Goal: Transaction & Acquisition: Book appointment/travel/reservation

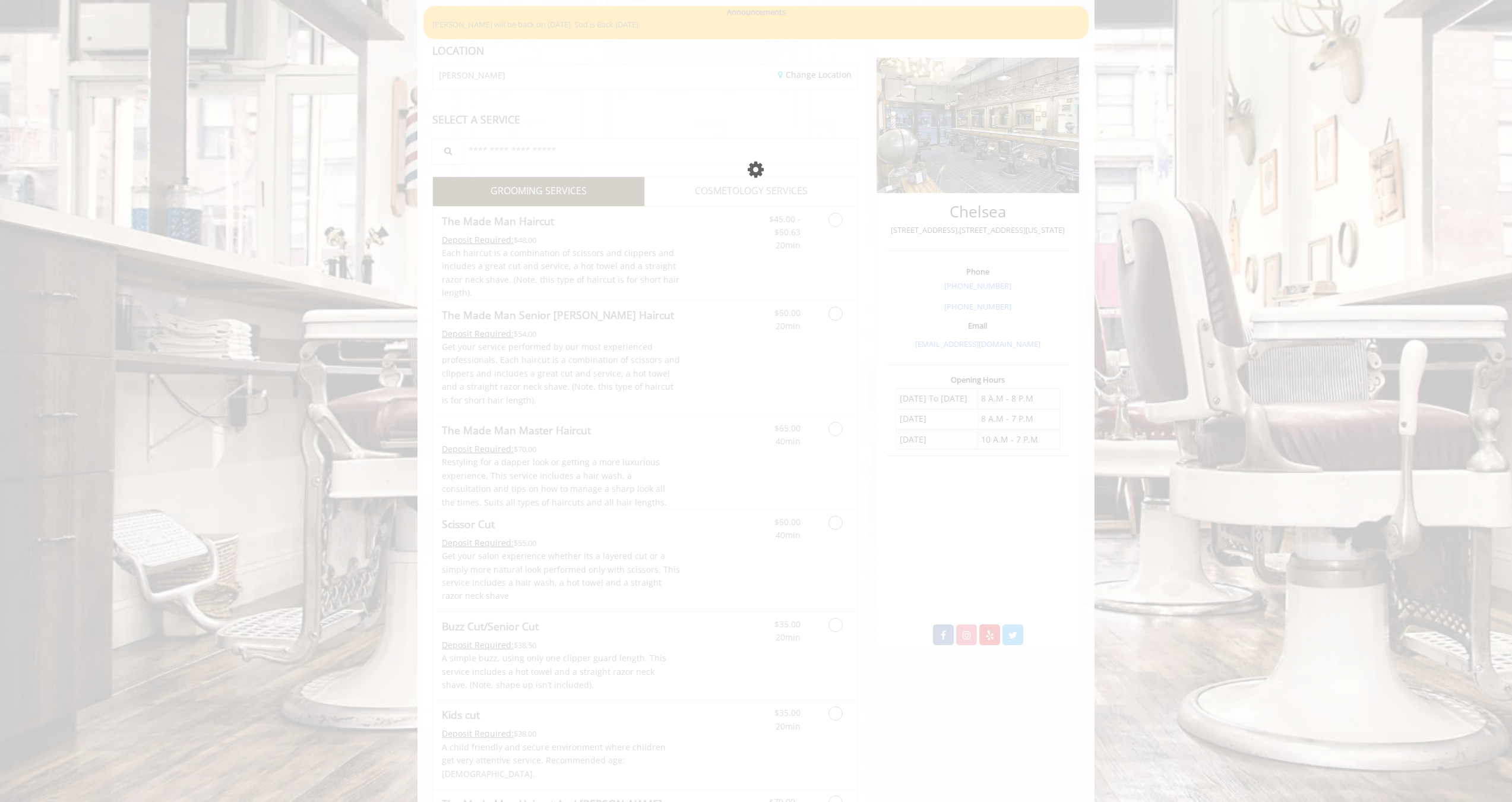
scroll to position [198, 0]
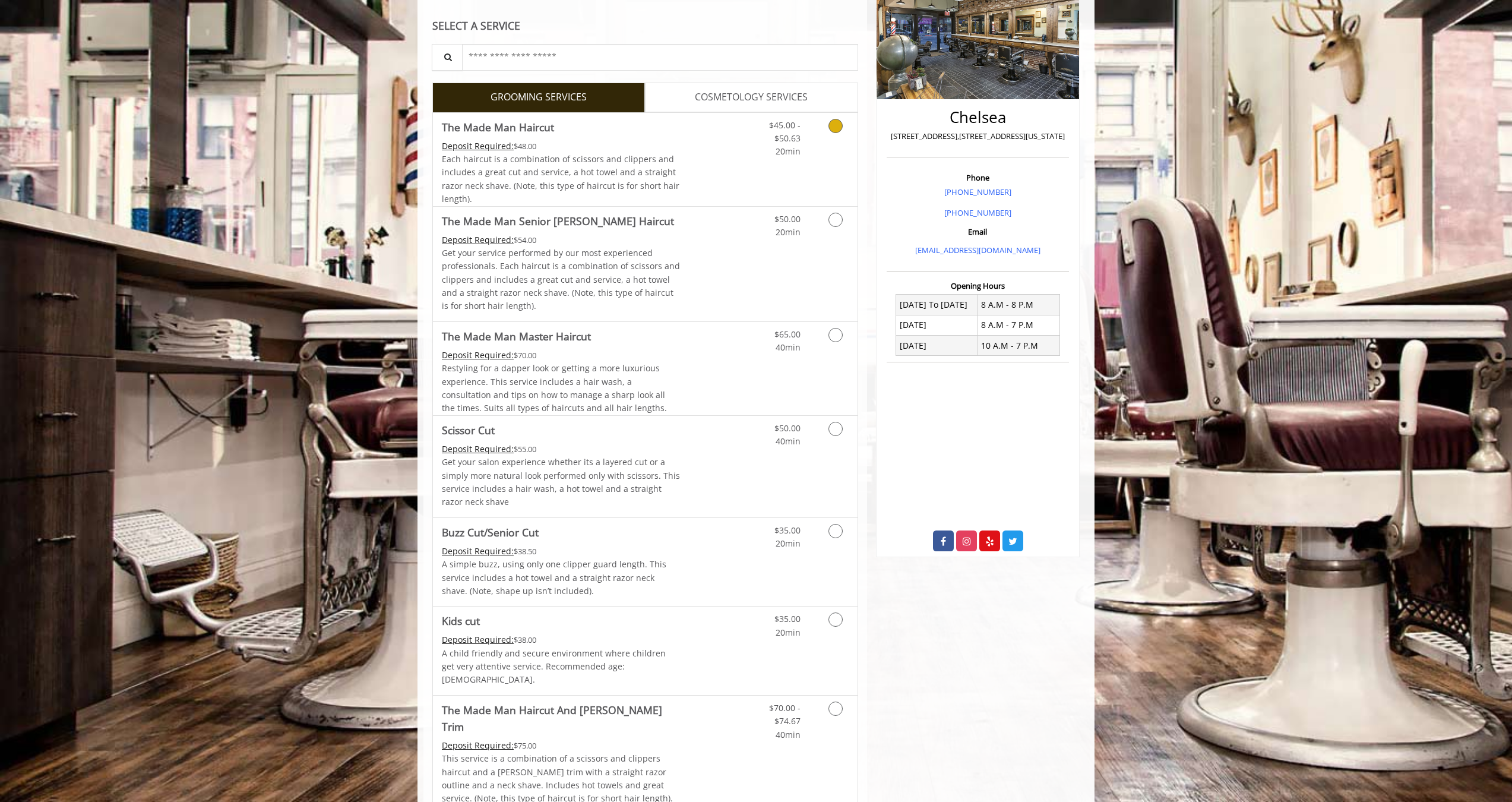
click at [829, 160] on div "$45.00 - $50.63 20min" at bounding box center [804, 159] width 106 height 93
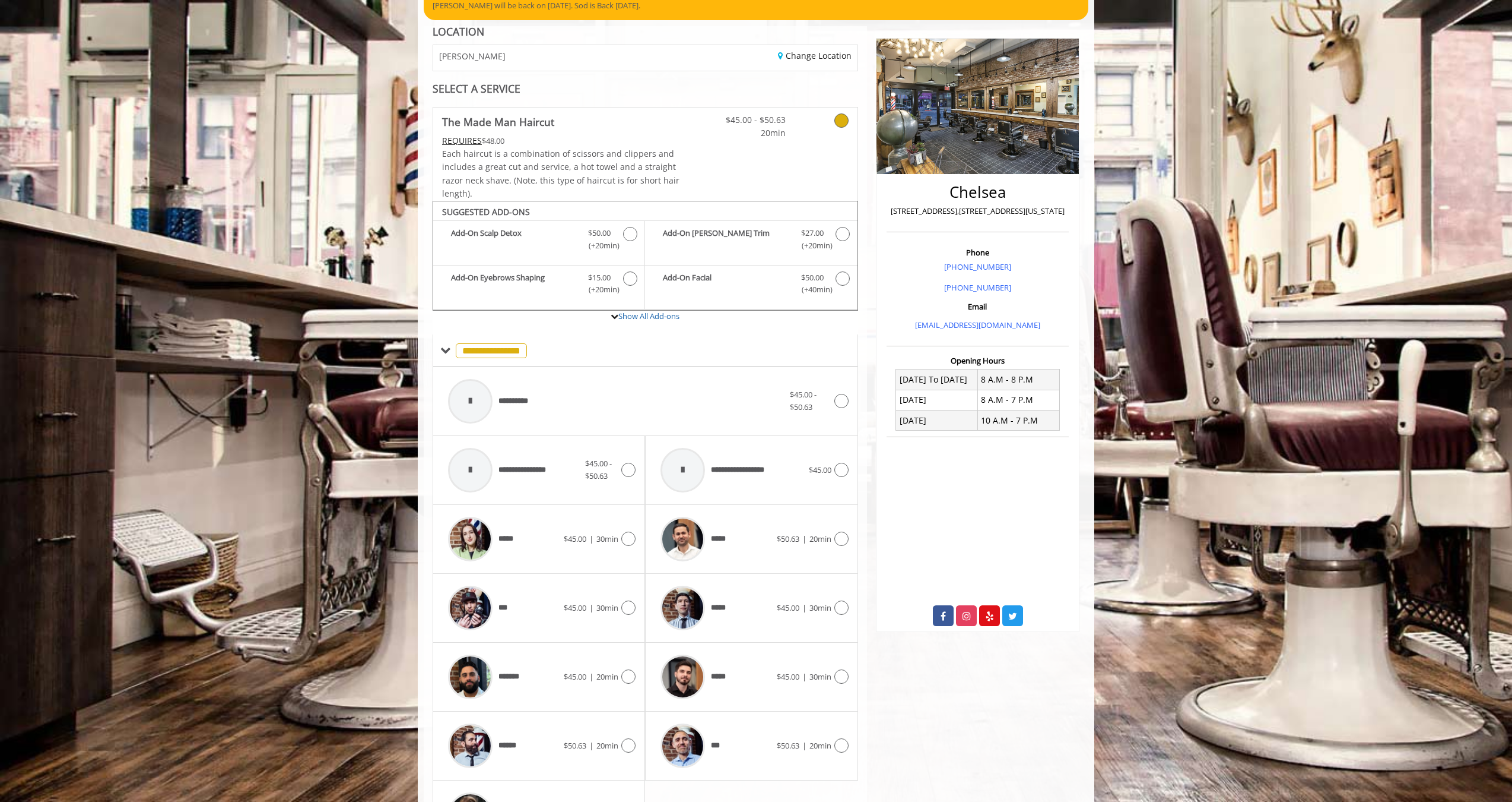
scroll to position [207, 0]
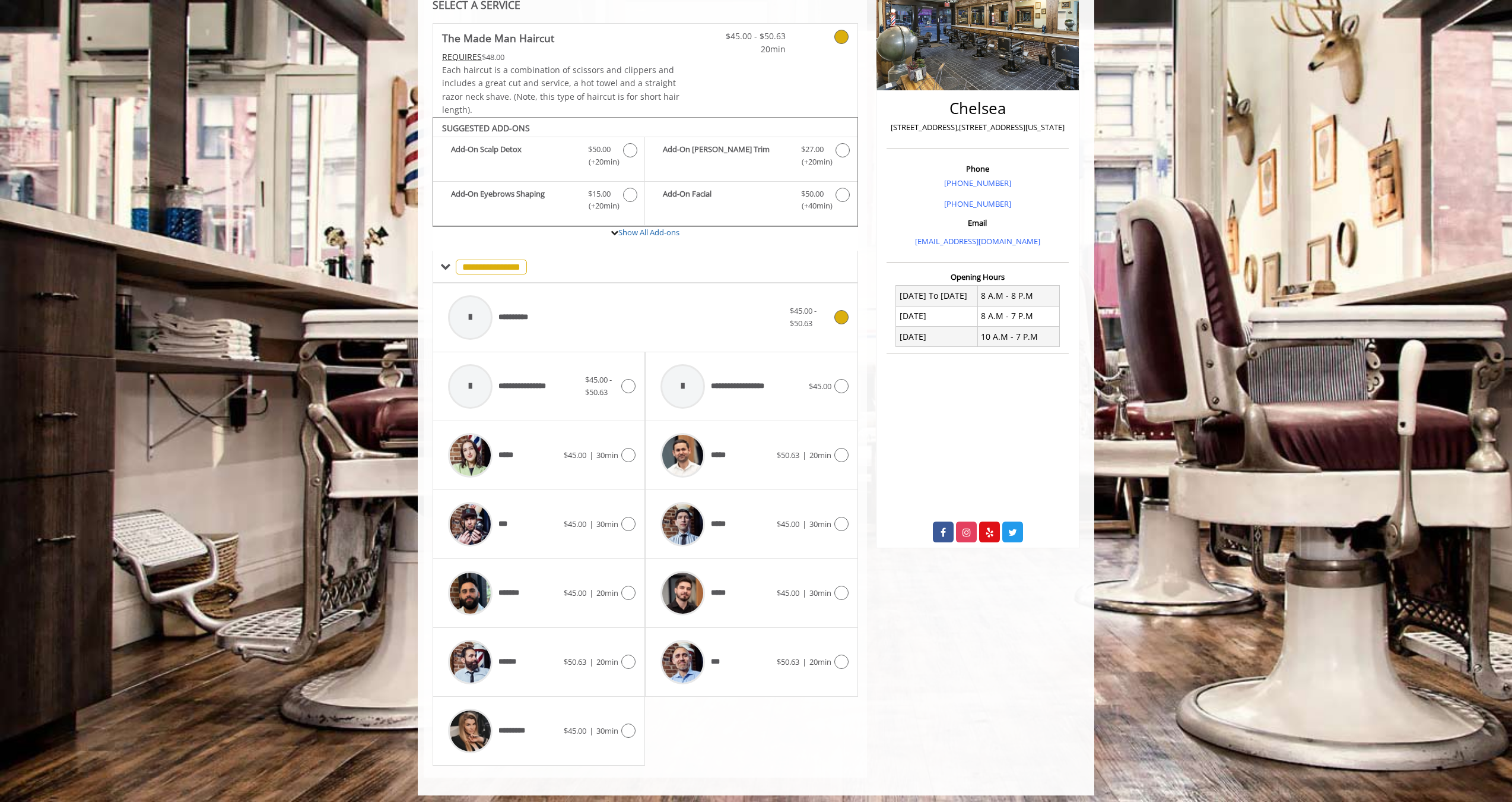
click at [845, 299] on div "**********" at bounding box center [645, 317] width 407 height 56
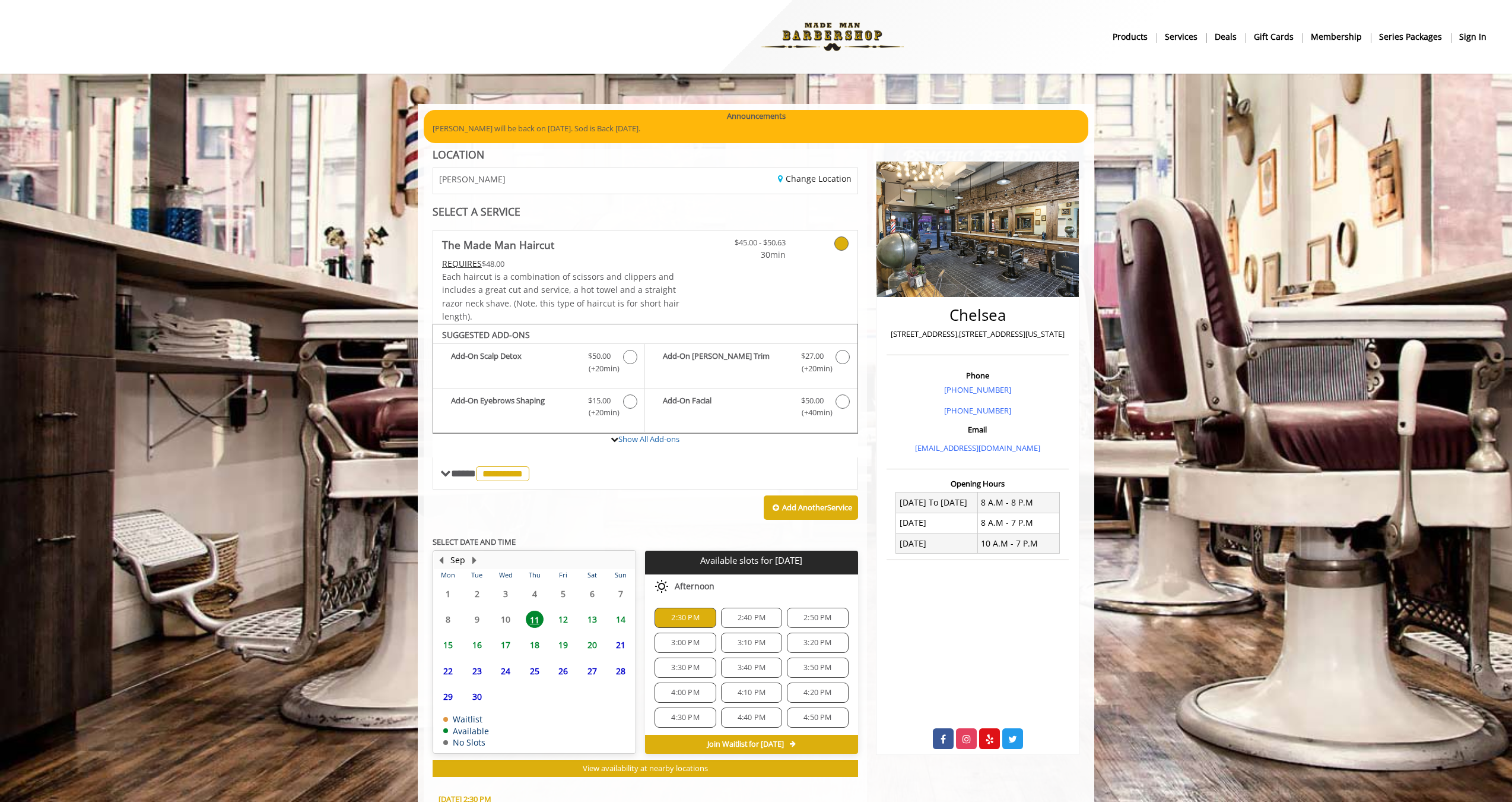
scroll to position [216, 0]
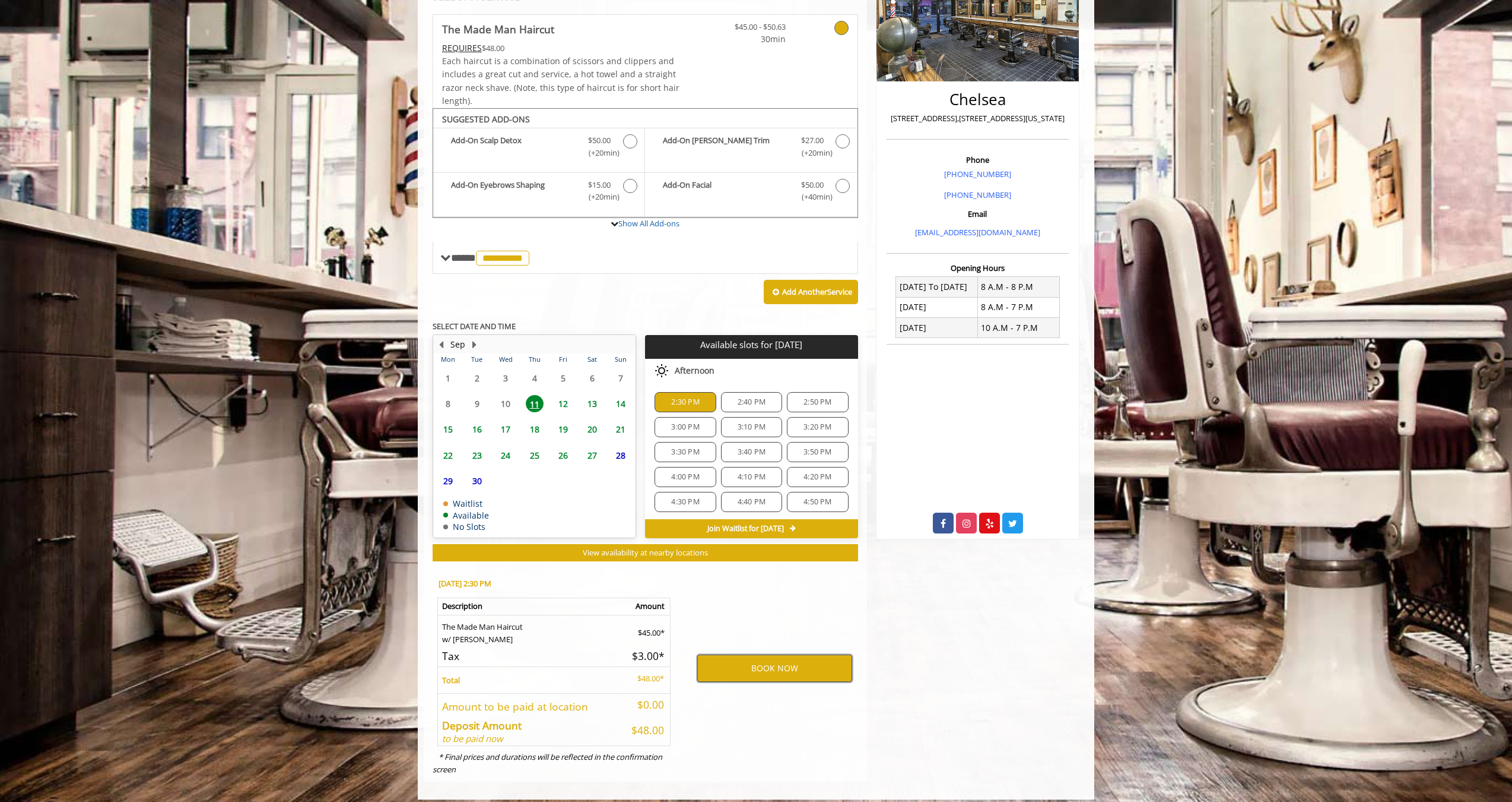
click at [767, 665] on button "BOOK NOW" at bounding box center [774, 668] width 155 height 27
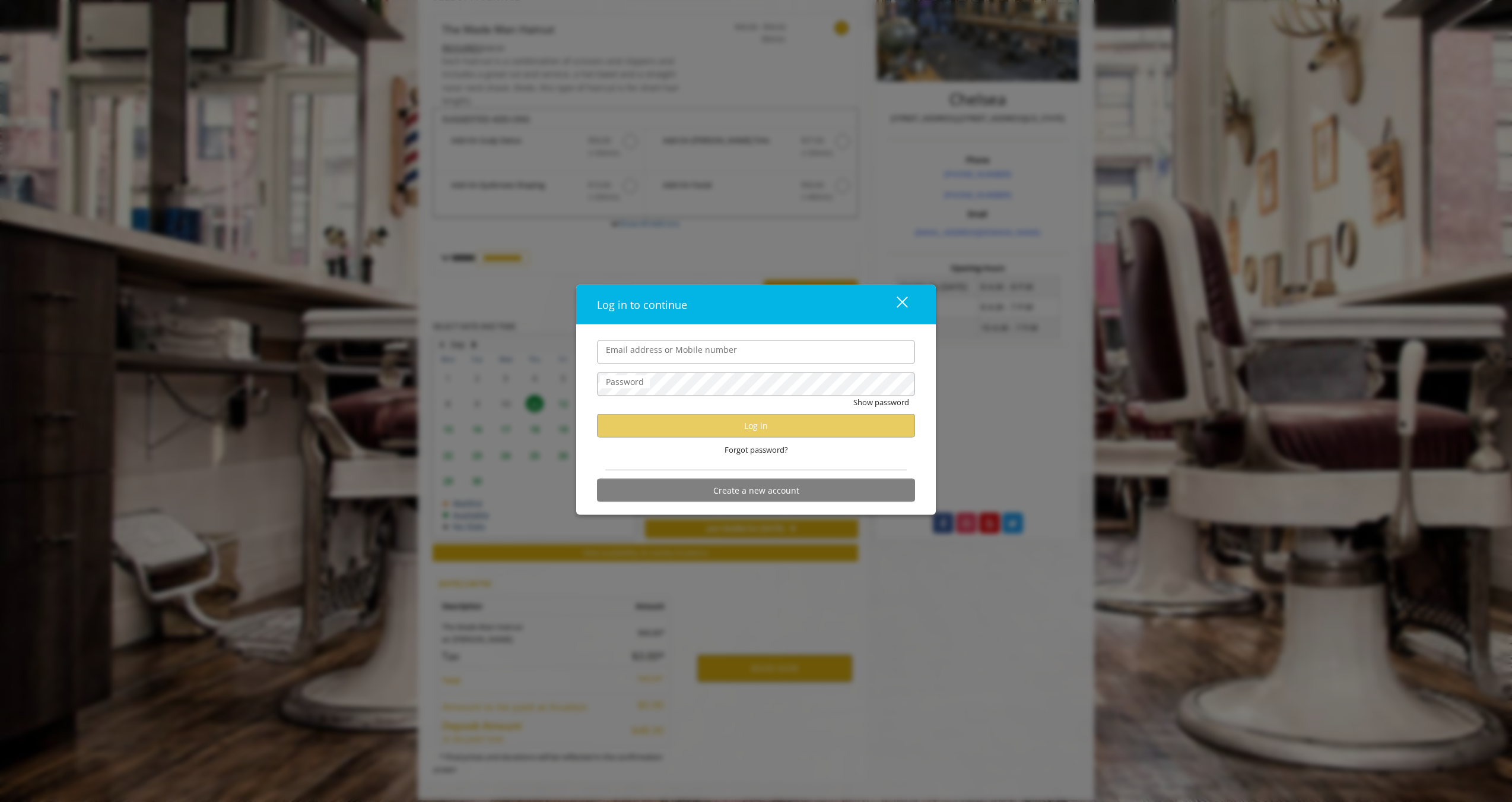
click at [667, 462] on form "Email address or Mobile number Password Show password Log in Forgot password? C…" at bounding box center [756, 423] width 318 height 168
click at [676, 351] on label "Email address or Mobile number" at bounding box center [671, 349] width 143 height 13
click at [676, 351] on input "Email address or Mobile number" at bounding box center [756, 351] width 318 height 24
click at [736, 356] on label "Email address or Mobile number" at bounding box center [671, 349] width 143 height 13
click at [736, 357] on input "Email address or Mobile number" at bounding box center [756, 351] width 318 height 24
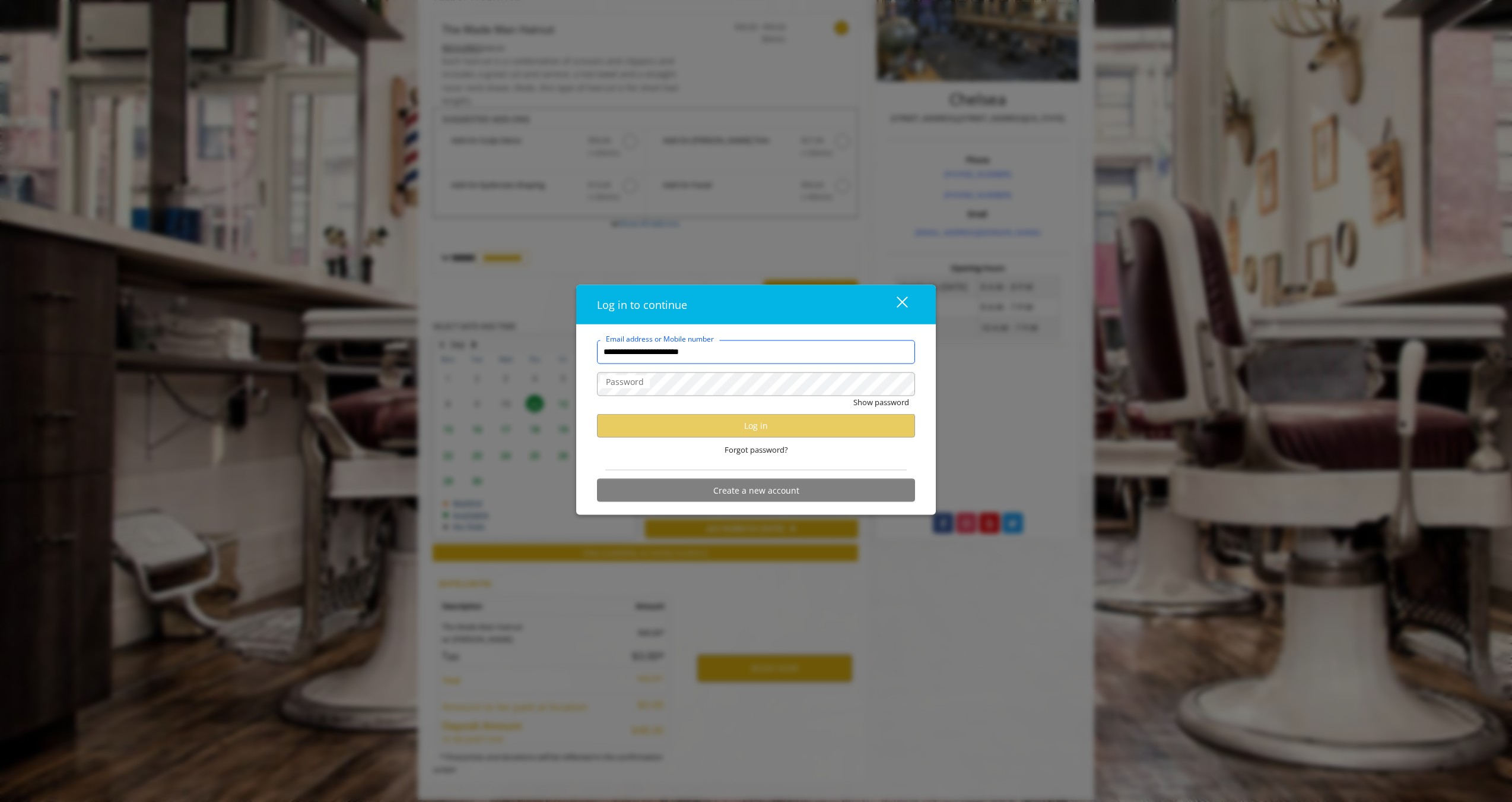
type input "**********"
click at [712, 441] on div "Forgot password?" at bounding box center [756, 449] width 318 height 24
click at [715, 430] on button "Log in" at bounding box center [756, 425] width 318 height 23
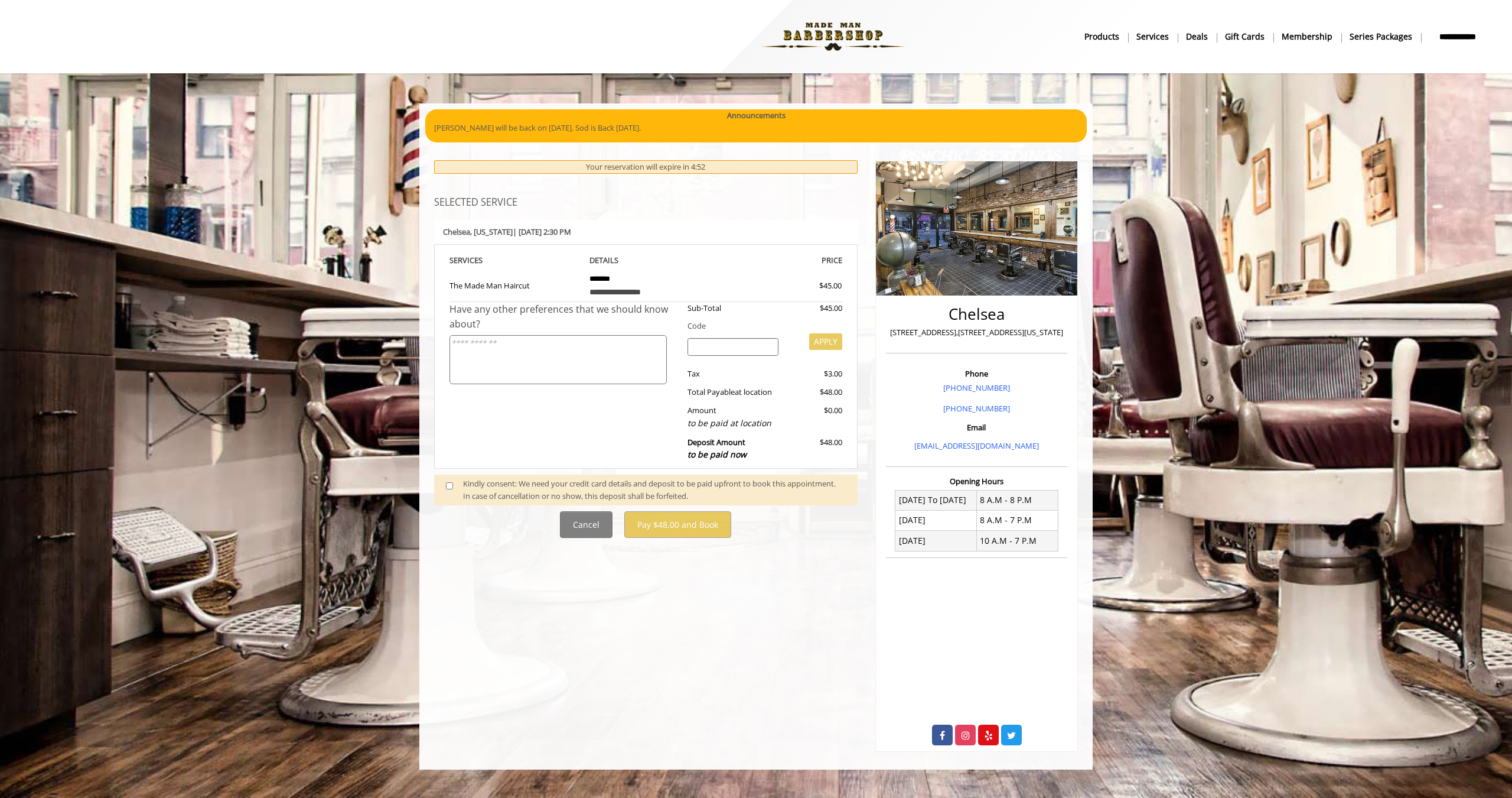
click at [452, 484] on span at bounding box center [454, 490] width 35 height 25
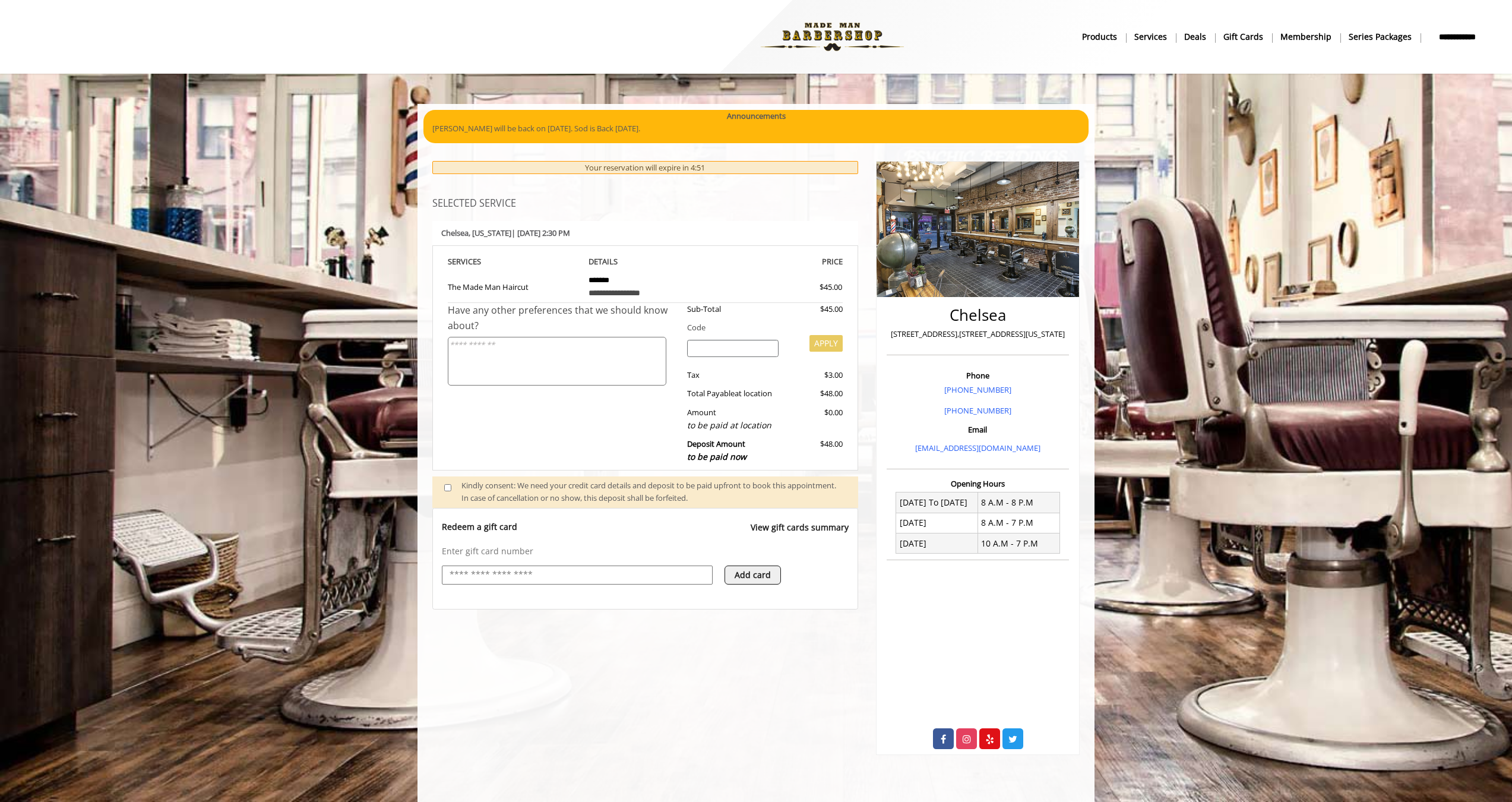
click at [626, 568] on input "text" at bounding box center [577, 574] width 258 height 14
